Goal: Task Accomplishment & Management: Manage account settings

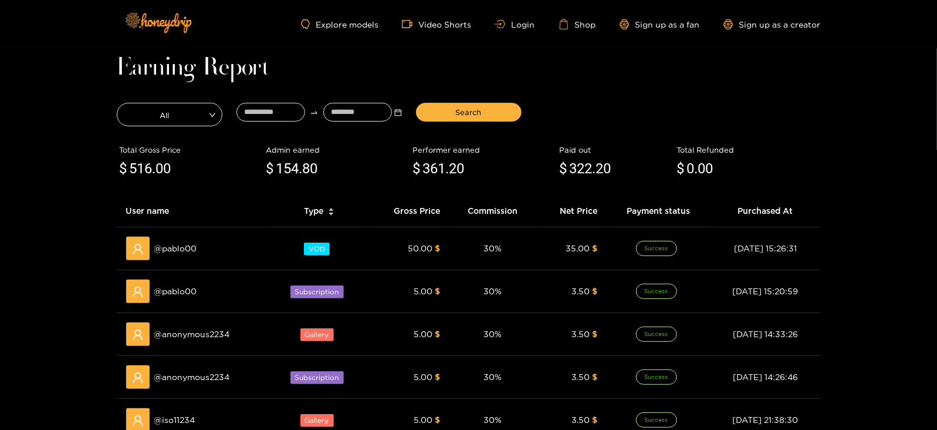
click at [511, 18] on div "Explore models Video Shorts Login Shop Sign up as a fan Sign up as a creator" at bounding box center [469, 24] width 704 height 48
click at [514, 22] on link "Login" at bounding box center [515, 24] width 40 height 9
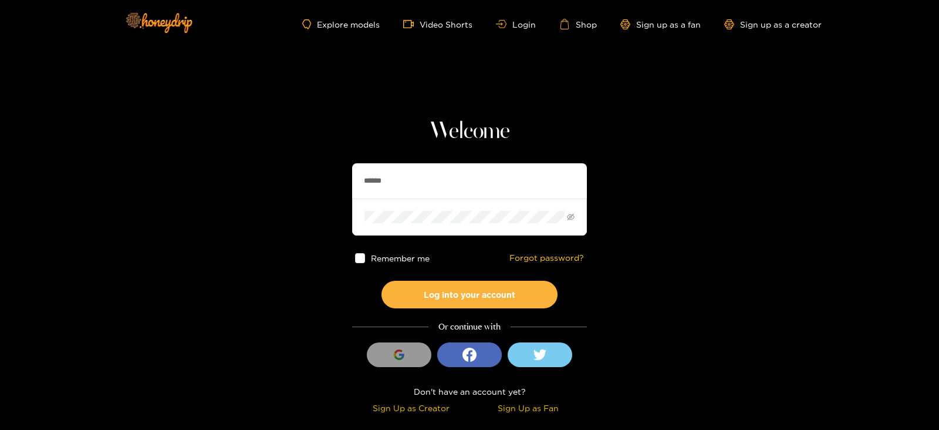
drag, startPoint x: 381, startPoint y: 179, endPoint x: 263, endPoint y: 184, distance: 118.6
click at [263, 184] on section "Welcome ****** Remember me Forgot password? Log into your account Or continue w…" at bounding box center [469, 208] width 939 height 417
type input "*"
type input "**********"
click at [381, 281] on button "Log into your account" at bounding box center [469, 295] width 176 height 28
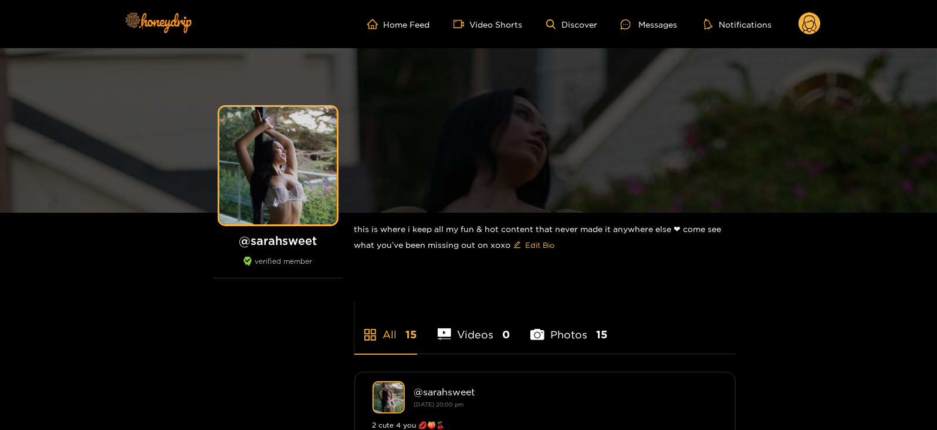
click at [630, 34] on ul "Home Feed Video Shorts Discover Messages Notifications" at bounding box center [594, 23] width 454 height 23
click at [630, 32] on ul "Home Feed Video Shorts Discover Messages Notifications" at bounding box center [594, 23] width 454 height 23
click at [630, 30] on div "Messages" at bounding box center [649, 24] width 56 height 13
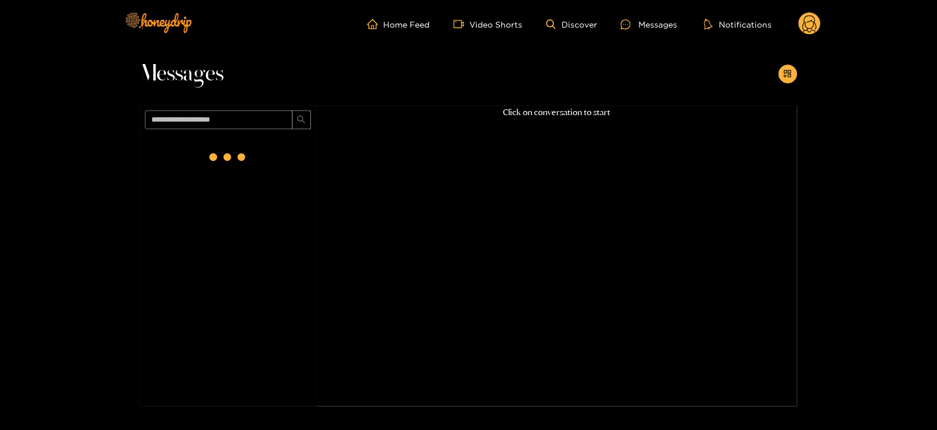
click at [811, 27] on circle at bounding box center [810, 23] width 22 height 22
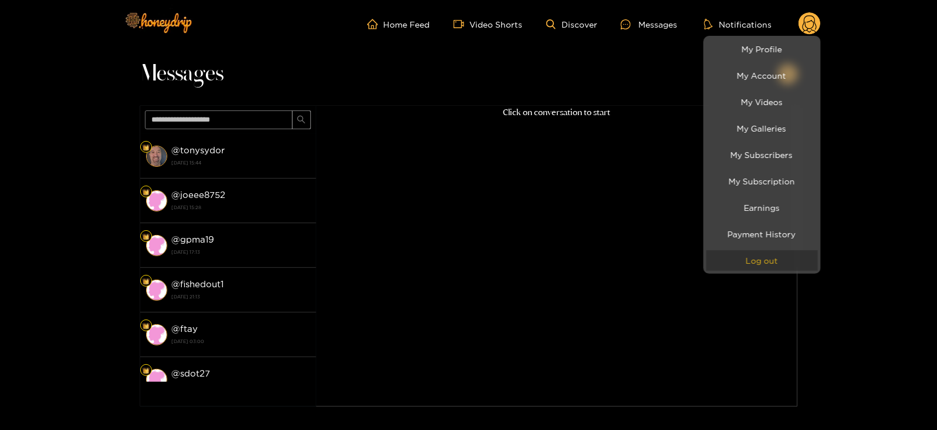
click at [717, 261] on button "Log out" at bounding box center [762, 260] width 111 height 21
